Goal: Find specific page/section: Find specific page/section

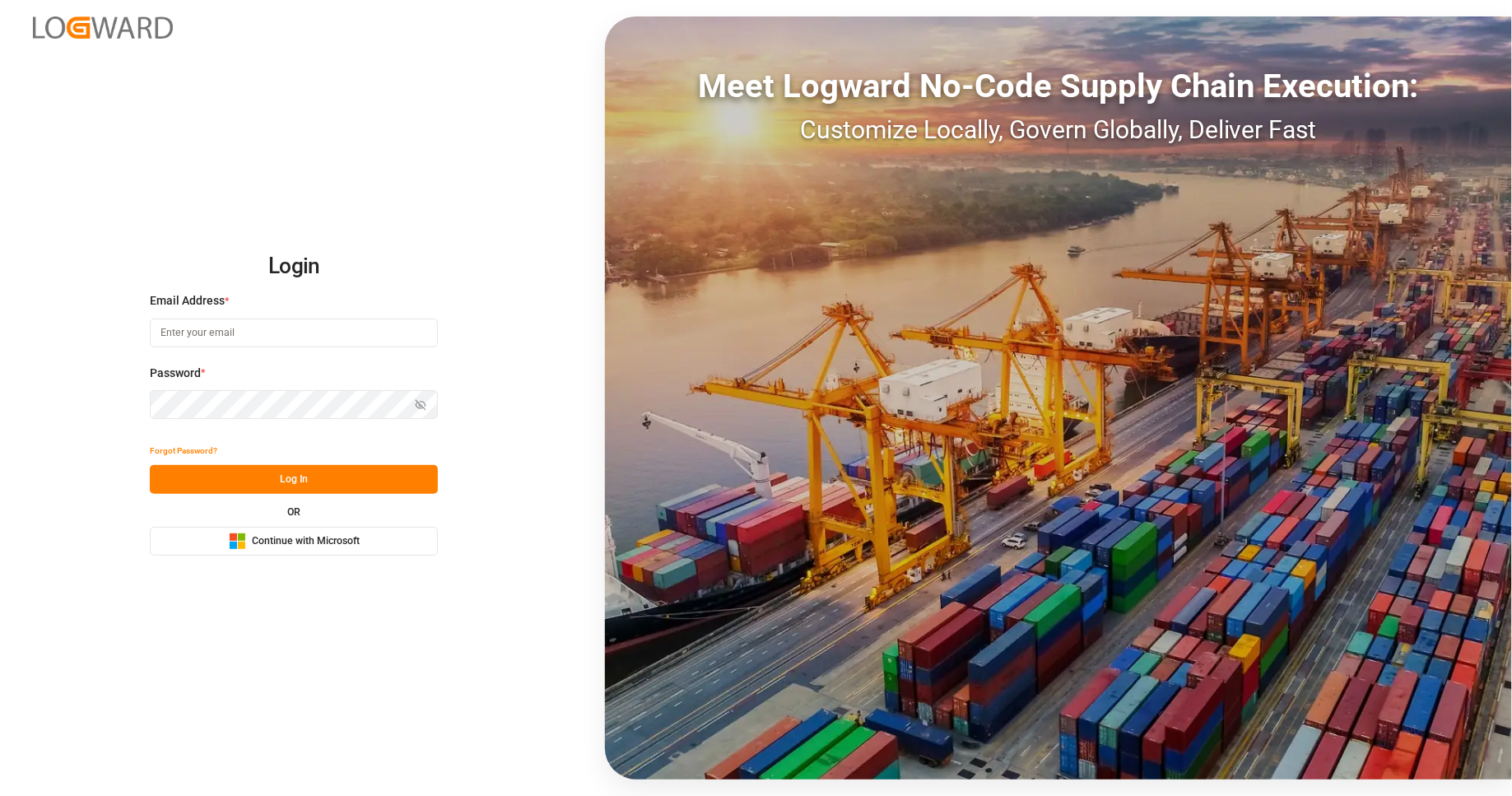
click at [310, 542] on span "Continue with Microsoft" at bounding box center [306, 542] width 108 height 15
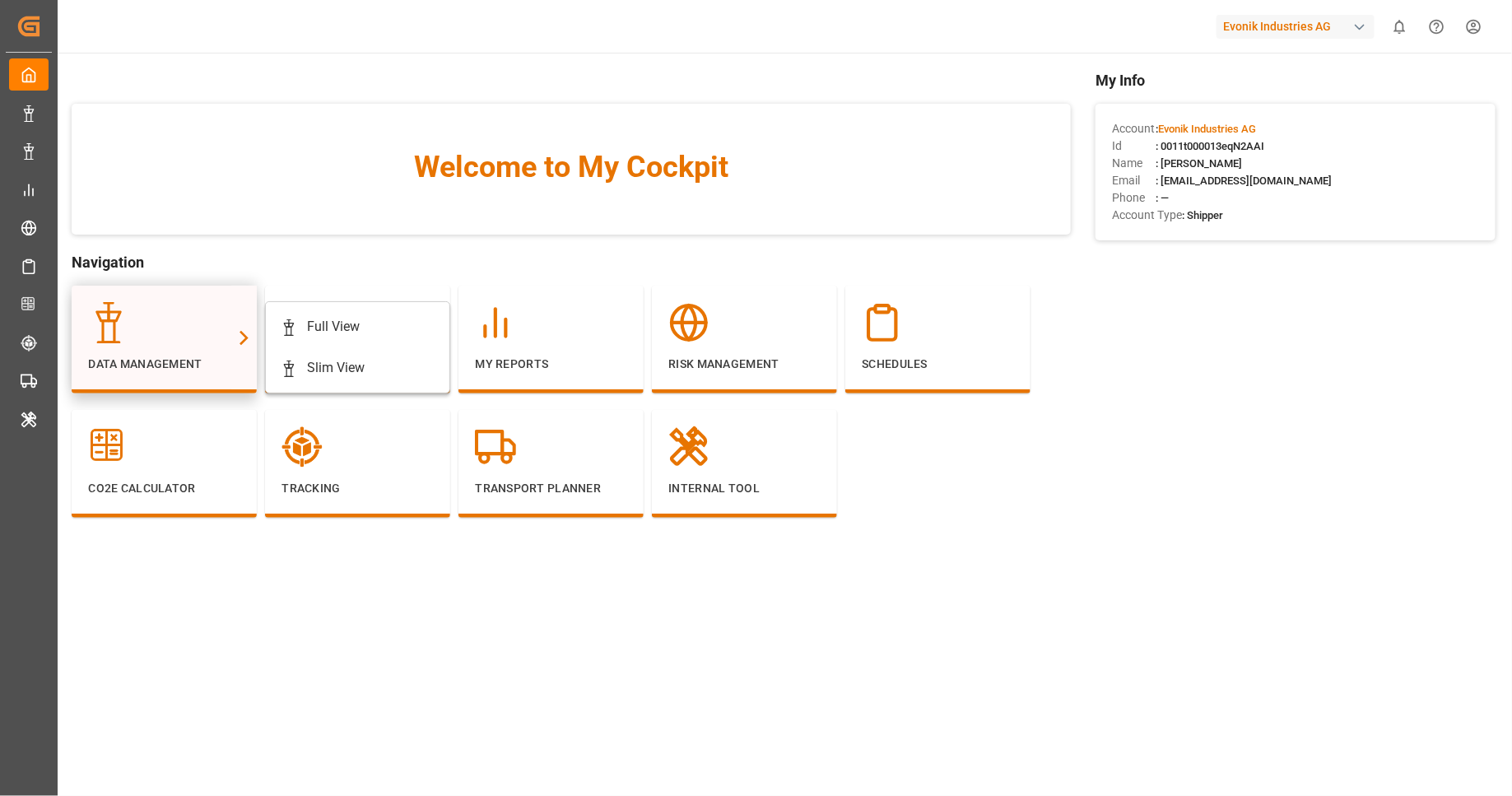
click at [201, 351] on div "Data Management" at bounding box center [164, 338] width 152 height 71
click at [300, 325] on div "Full View" at bounding box center [358, 327] width 154 height 20
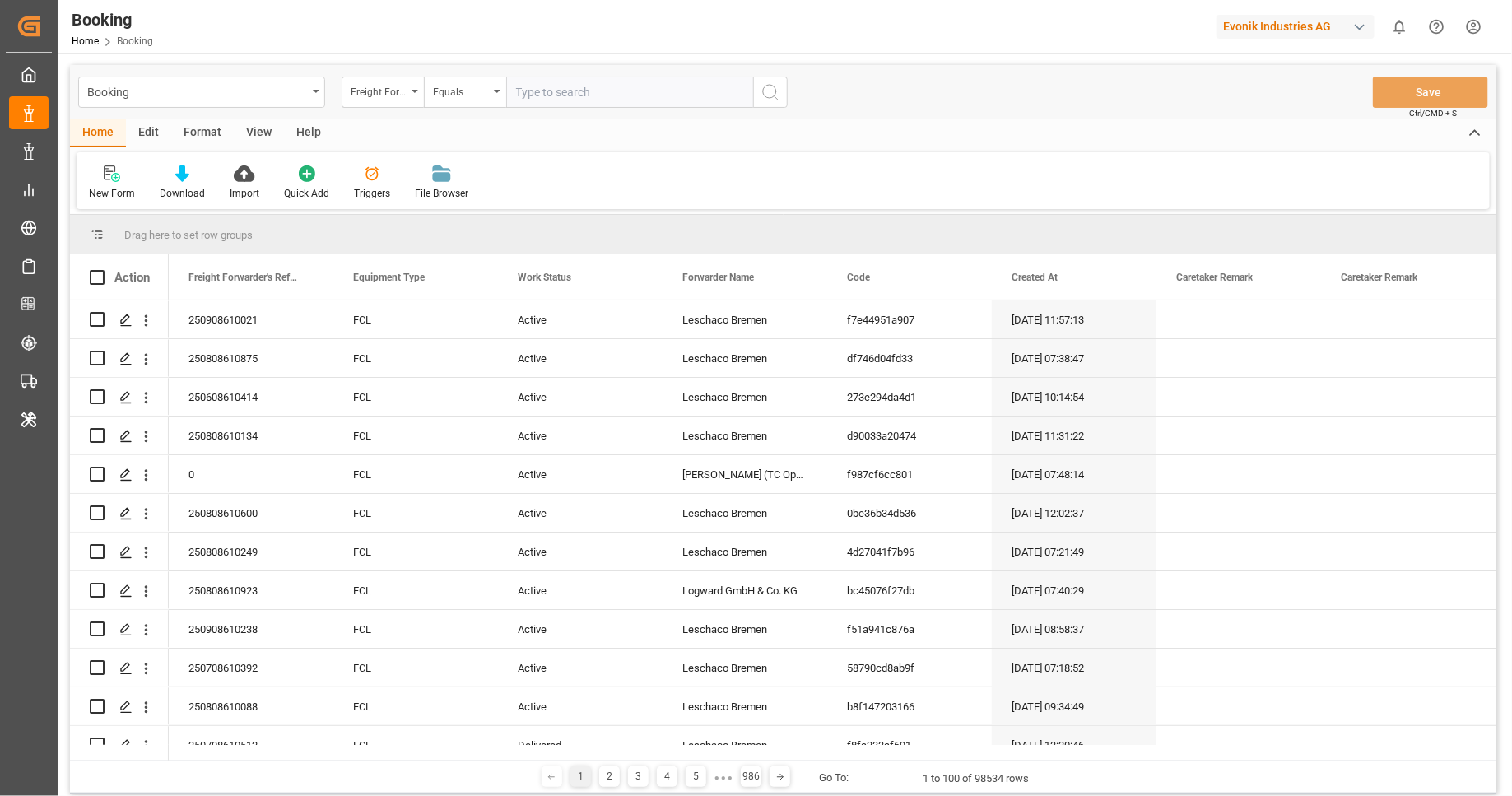
click at [211, 135] on div "Format" at bounding box center [202, 134] width 63 height 28
click at [127, 177] on div at bounding box center [113, 173] width 49 height 17
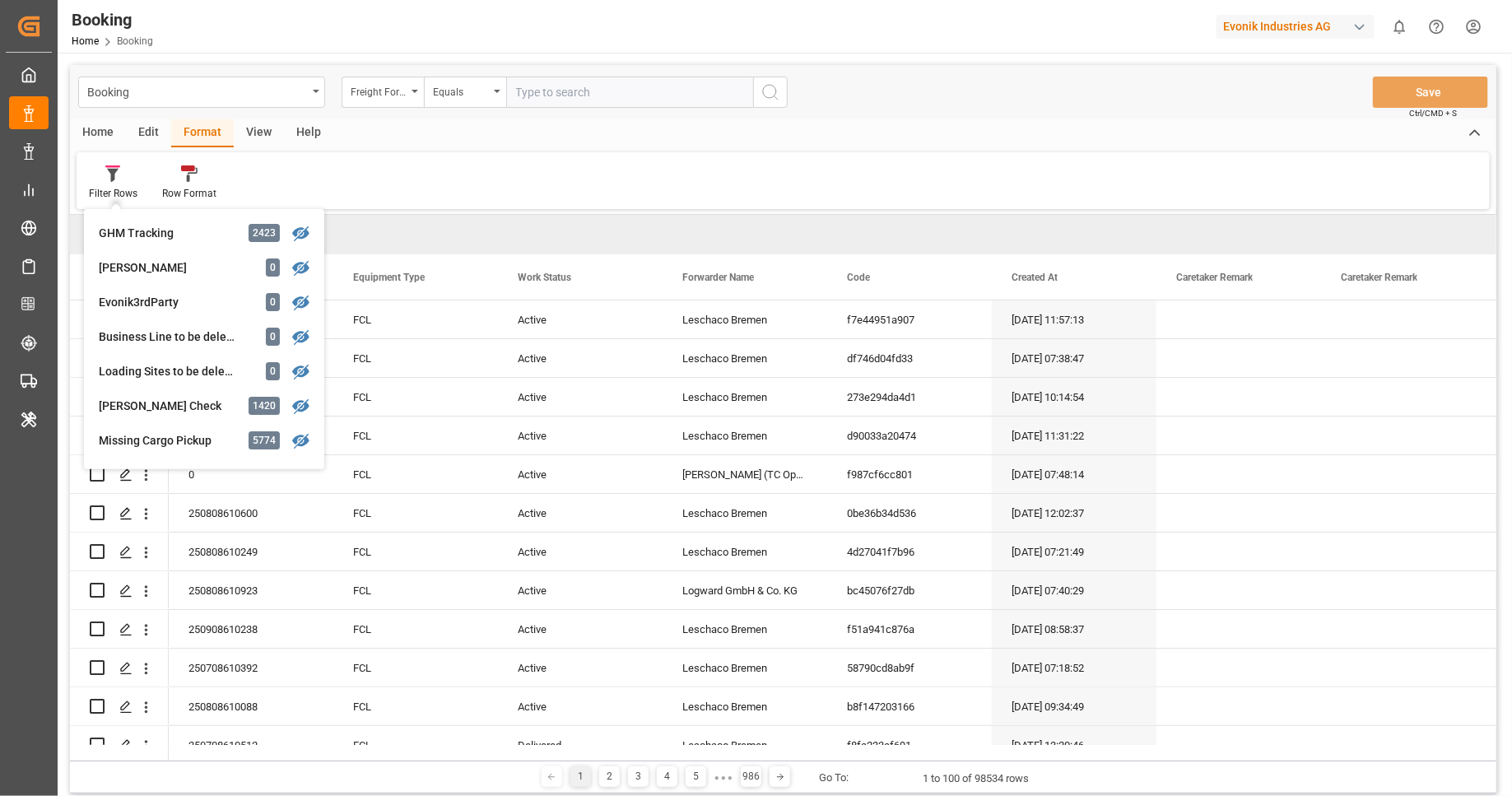
click at [437, 157] on div "Filter Rows GHM Tracking 2423 [PERSON_NAME] 0 Evonik3rdParty 0 Business Line to…" at bounding box center [783, 180] width 1413 height 57
